Goal: Task Accomplishment & Management: Manage account settings

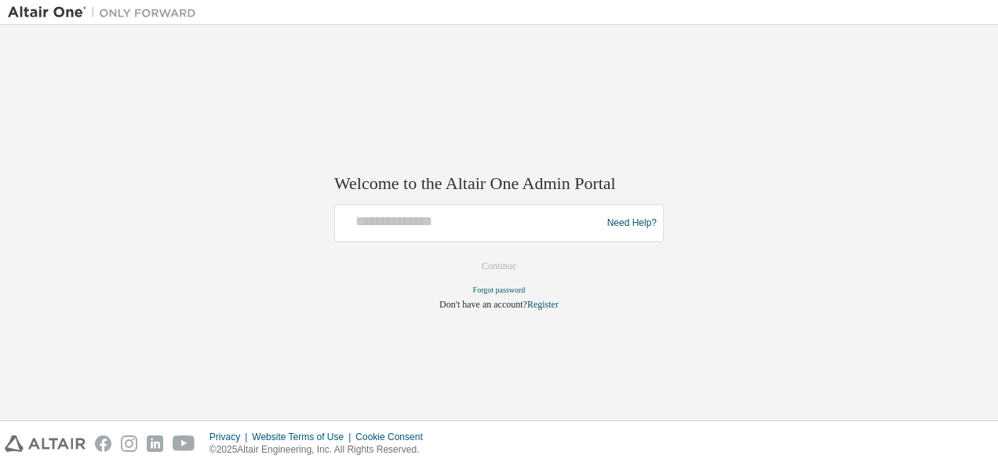
click at [29, 17] on img at bounding box center [106, 13] width 196 height 16
click at [776, 371] on div "Welcome to the Altair One Admin Portal Need Help? Please make sure that you pro…" at bounding box center [499, 223] width 982 height 380
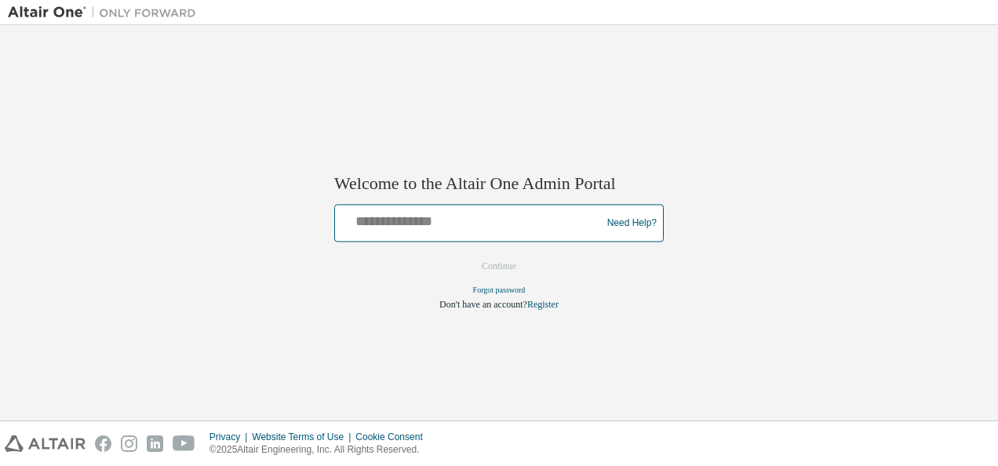
click at [520, 221] on input "text" at bounding box center [470, 220] width 258 height 23
type input "**********"
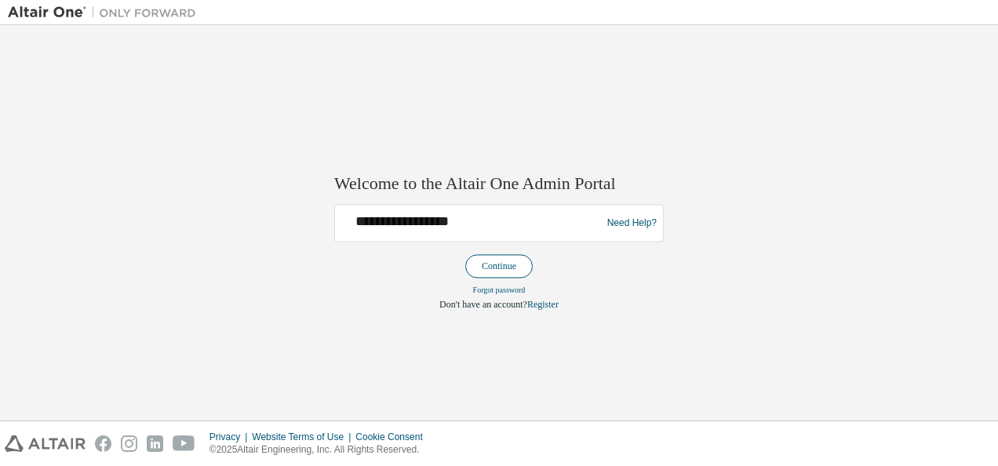
click at [503, 267] on button "Continue" at bounding box center [498, 267] width 67 height 24
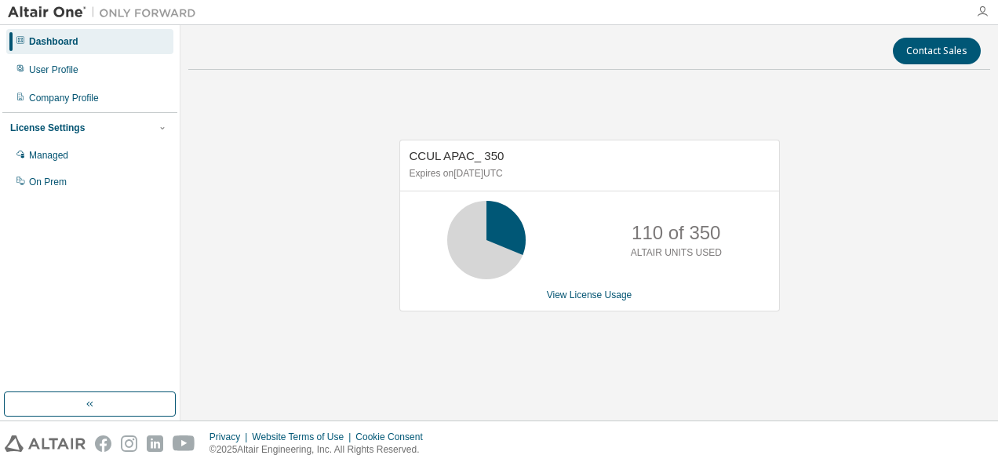
click at [982, 9] on icon "button" at bounding box center [982, 11] width 13 height 13
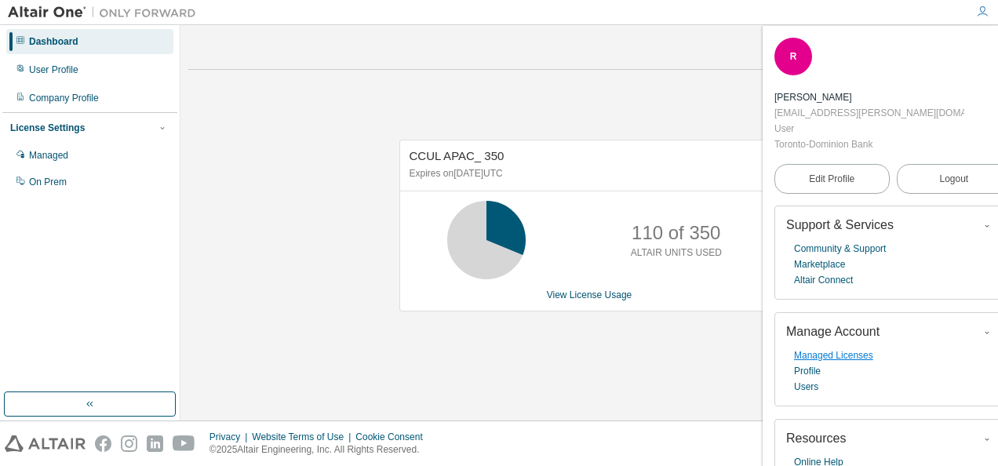
click at [819, 347] on link "Managed Licenses" at bounding box center [833, 355] width 79 height 16
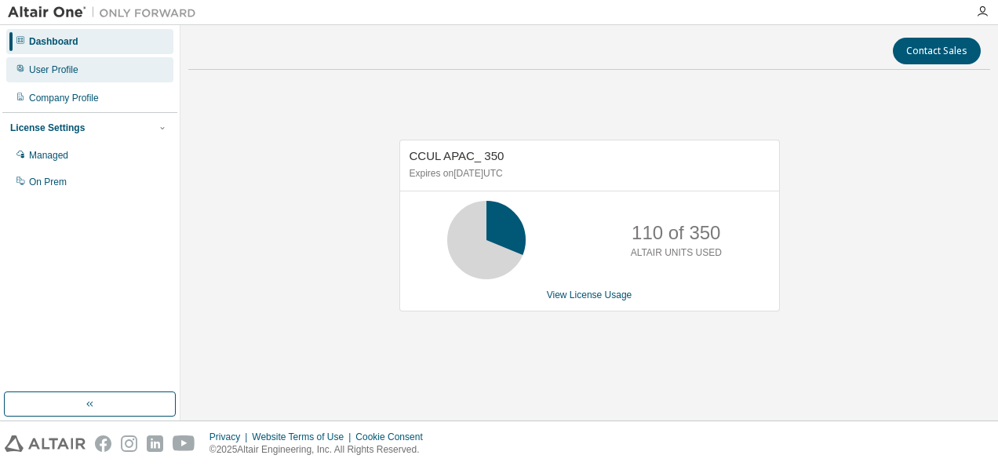
click at [47, 70] on div "User Profile" at bounding box center [53, 70] width 49 height 13
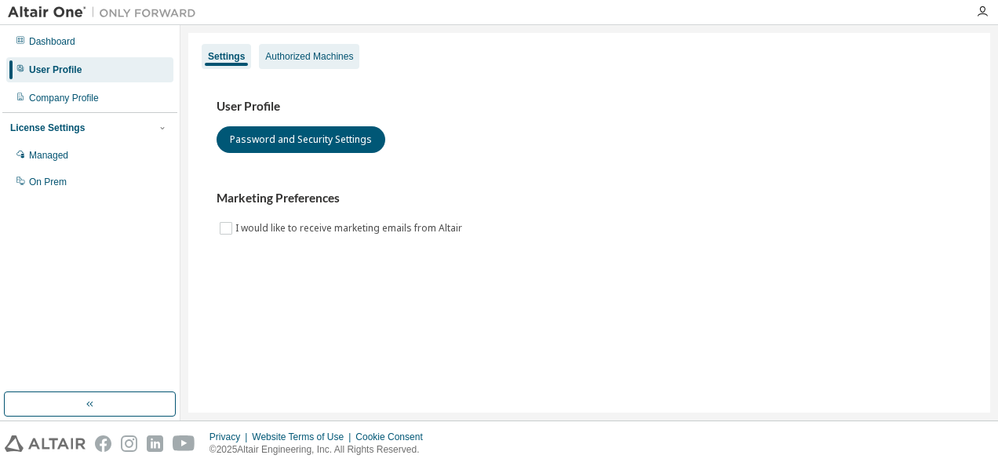
click at [318, 58] on div "Authorized Machines" at bounding box center [309, 56] width 88 height 13
